Goal: Check status: Check status

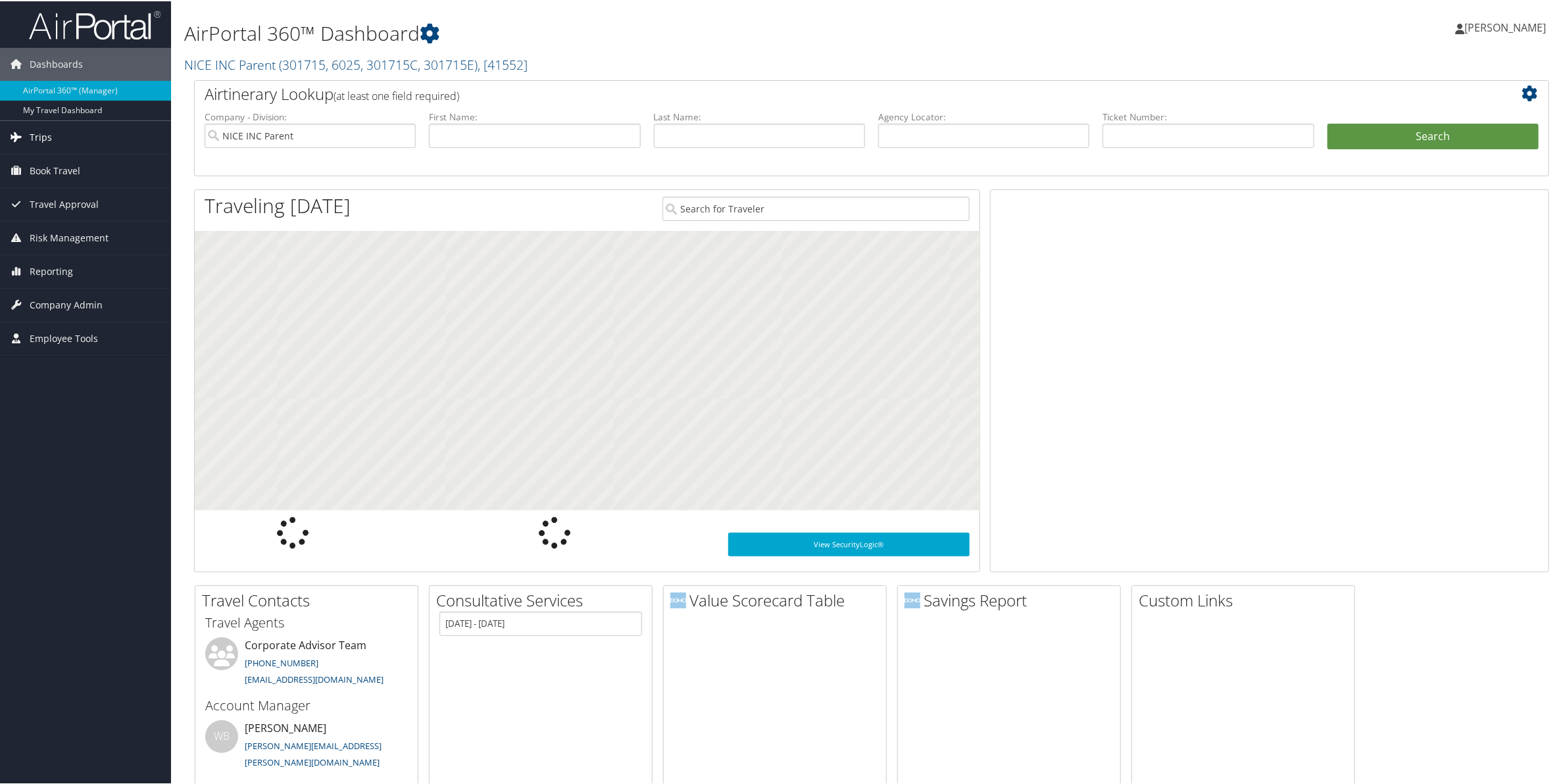
click at [45, 133] on span "Trips" at bounding box center [41, 135] width 22 height 33
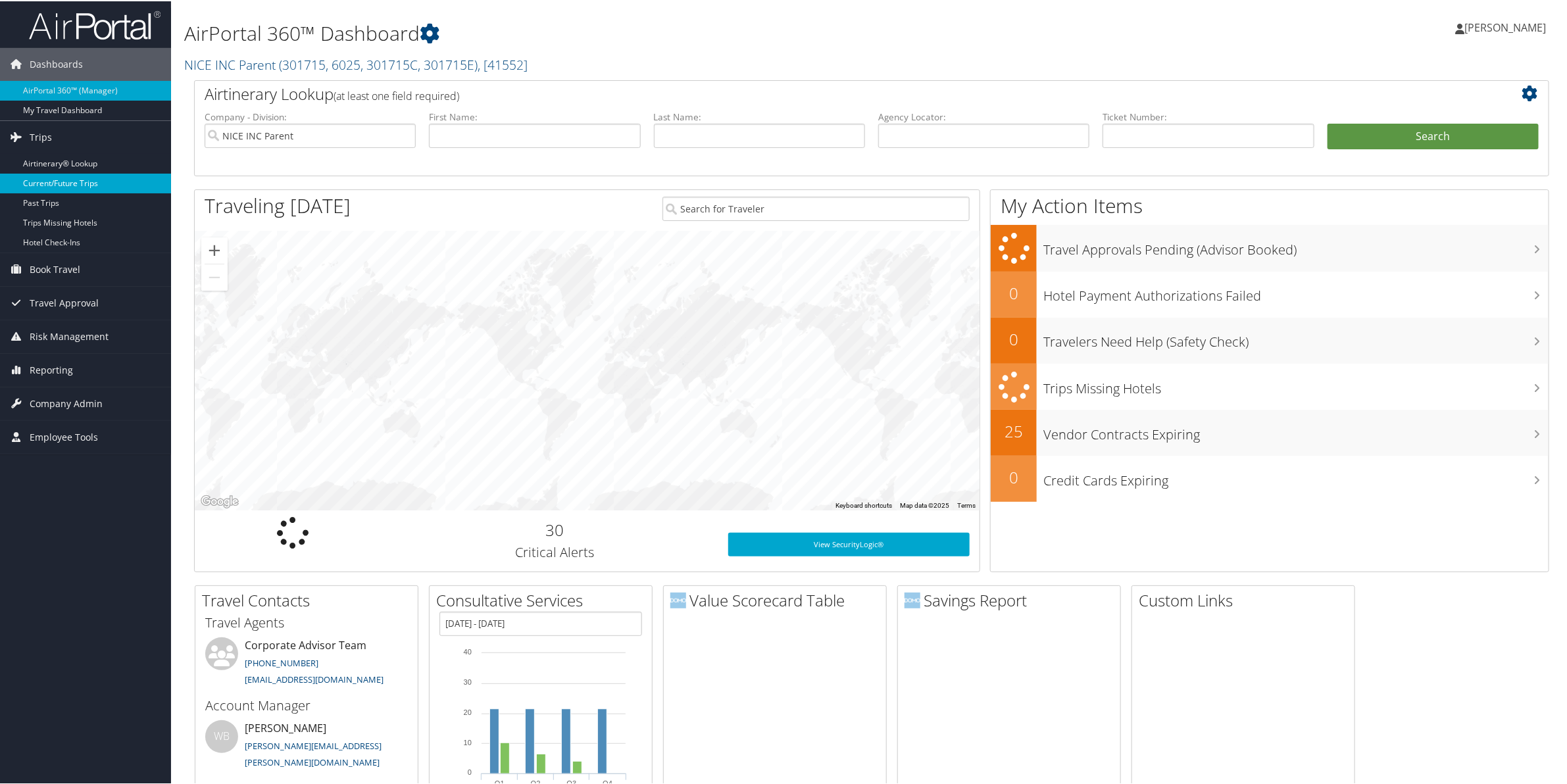
click at [53, 178] on link "Current/Future Trips" at bounding box center [85, 182] width 171 height 20
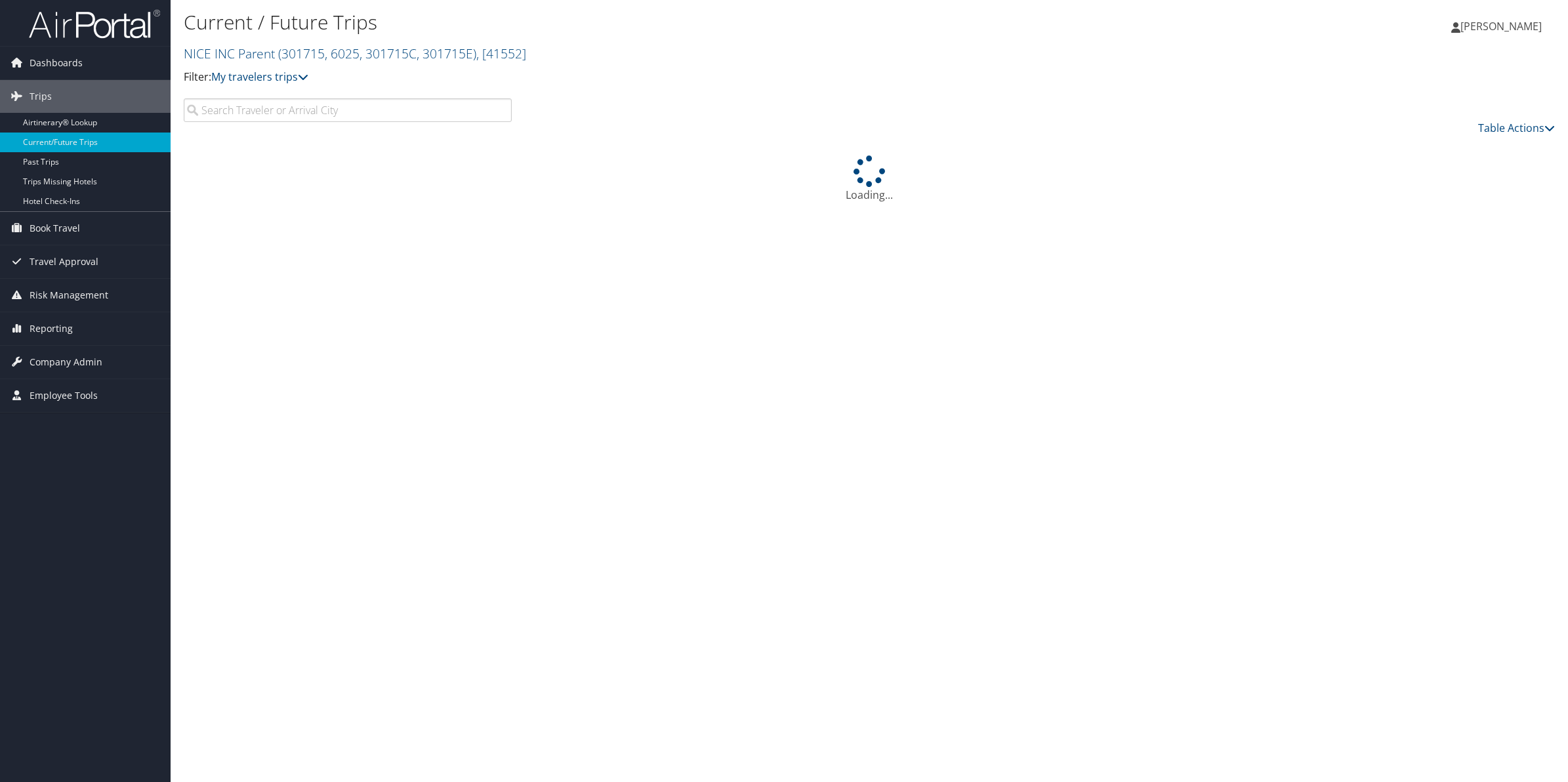
drag, startPoint x: 0, startPoint y: 0, endPoint x: 345, endPoint y: 125, distance: 366.9
click at [345, 122] on input "search" at bounding box center [347, 110] width 328 height 23
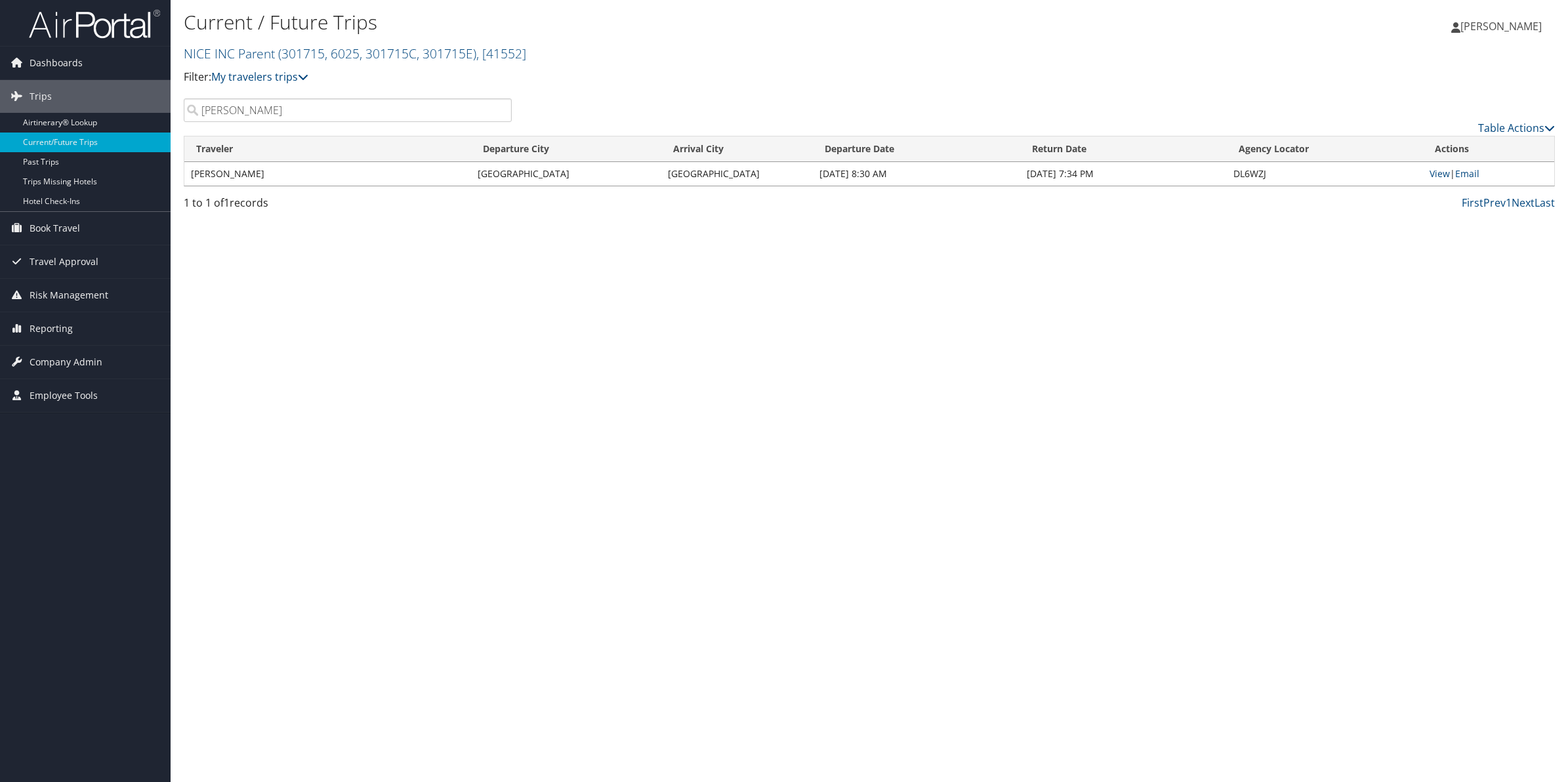
type input "[PERSON_NAME]"
click at [710, 354] on div "Current / Future Trips NICE INC Parent ( 301715, 6025, 301715C, 301715E ) , [ 4…" at bounding box center [869, 391] width 1398 height 782
